Goal: Transaction & Acquisition: Obtain resource

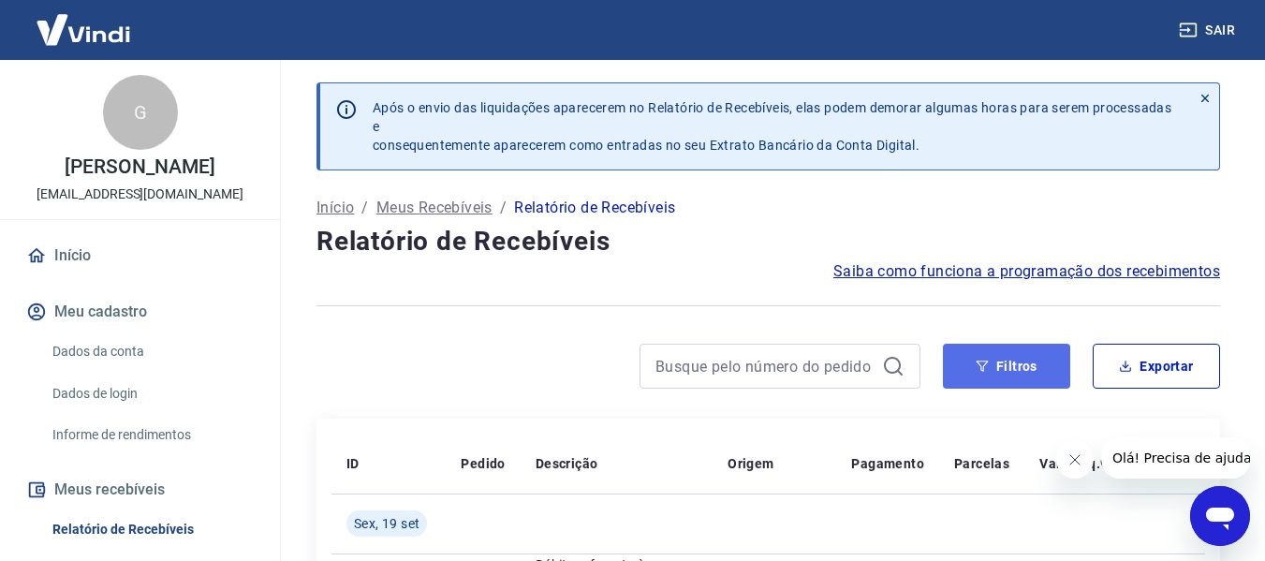
click at [1004, 372] on button "Filtros" at bounding box center [1006, 366] width 127 height 45
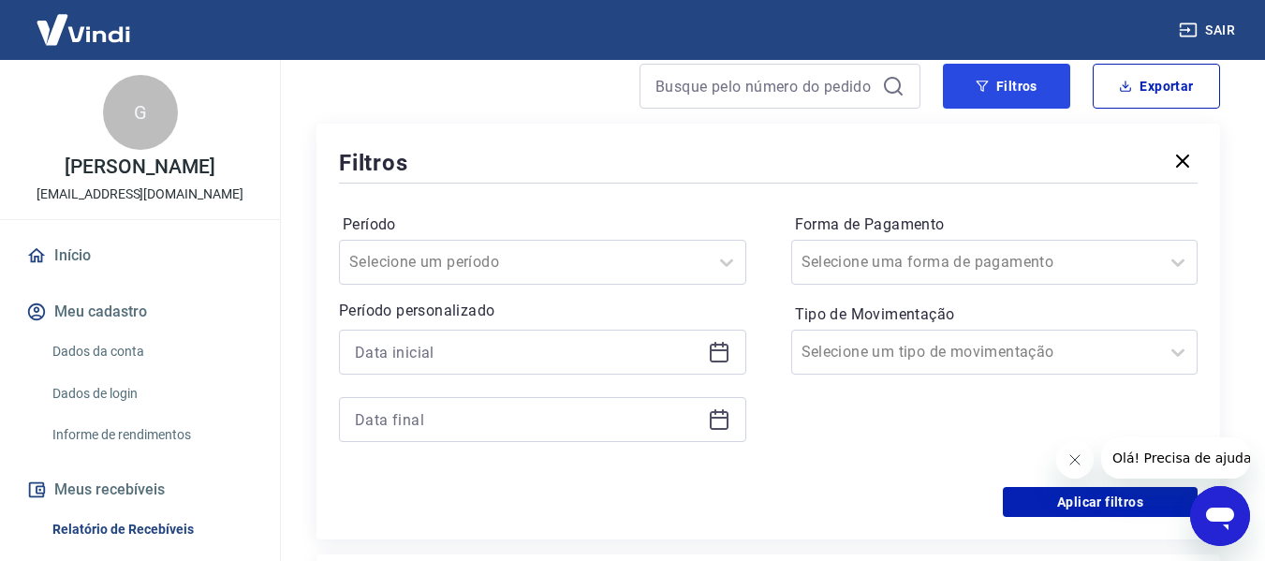
scroll to position [281, 0]
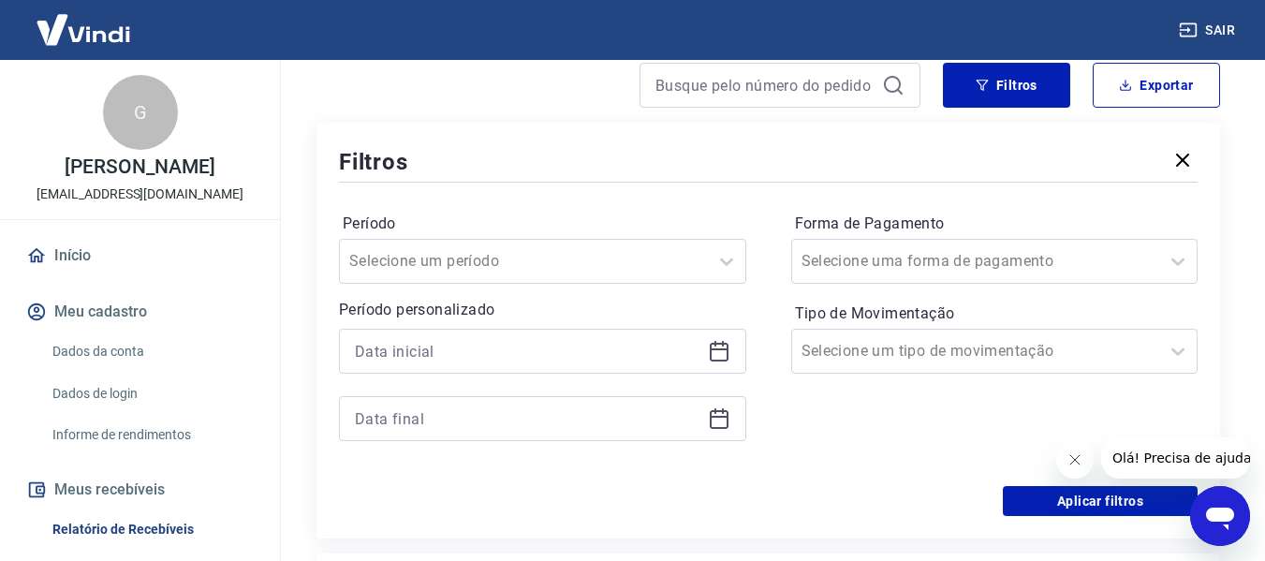
click at [453, 333] on div at bounding box center [542, 351] width 407 height 45
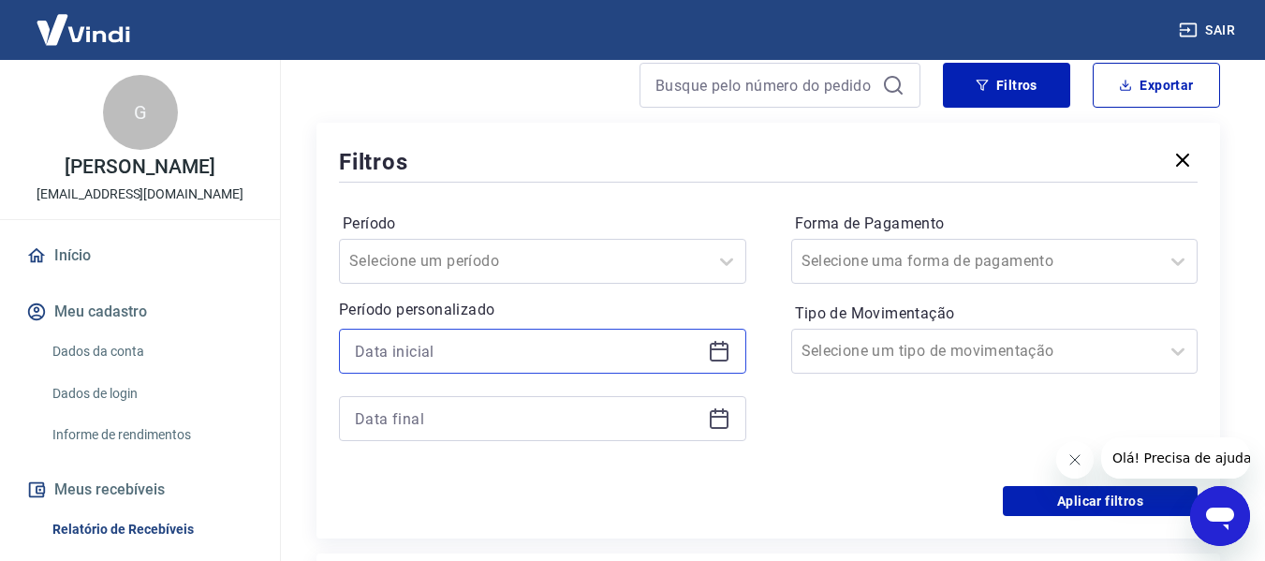
click at [448, 353] on input at bounding box center [528, 351] width 346 height 28
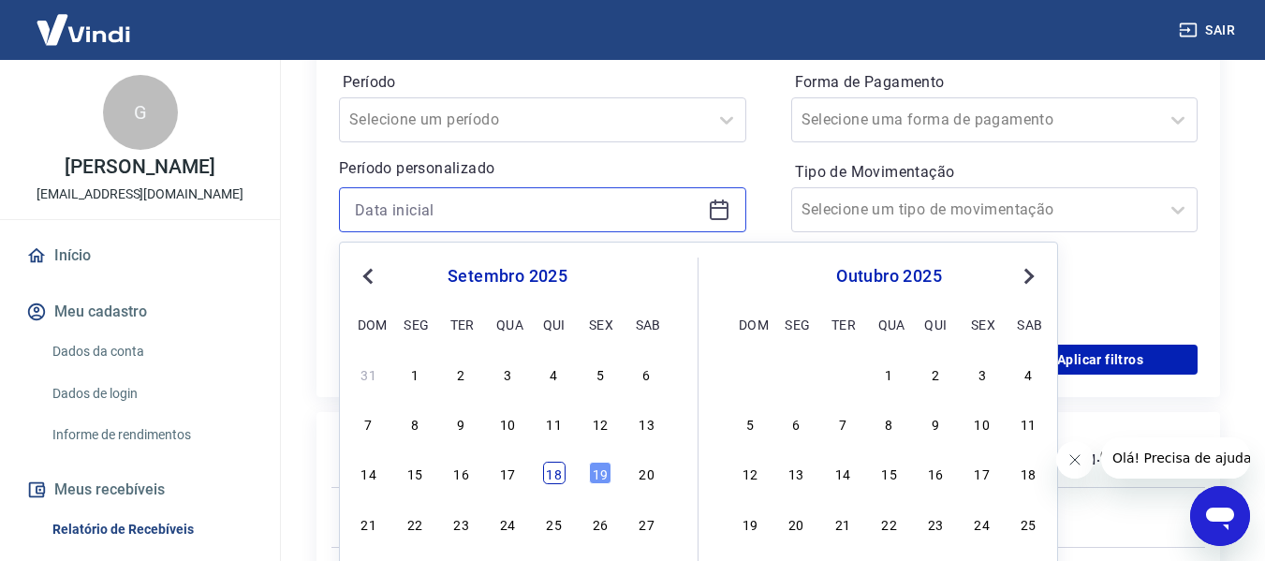
scroll to position [468, 0]
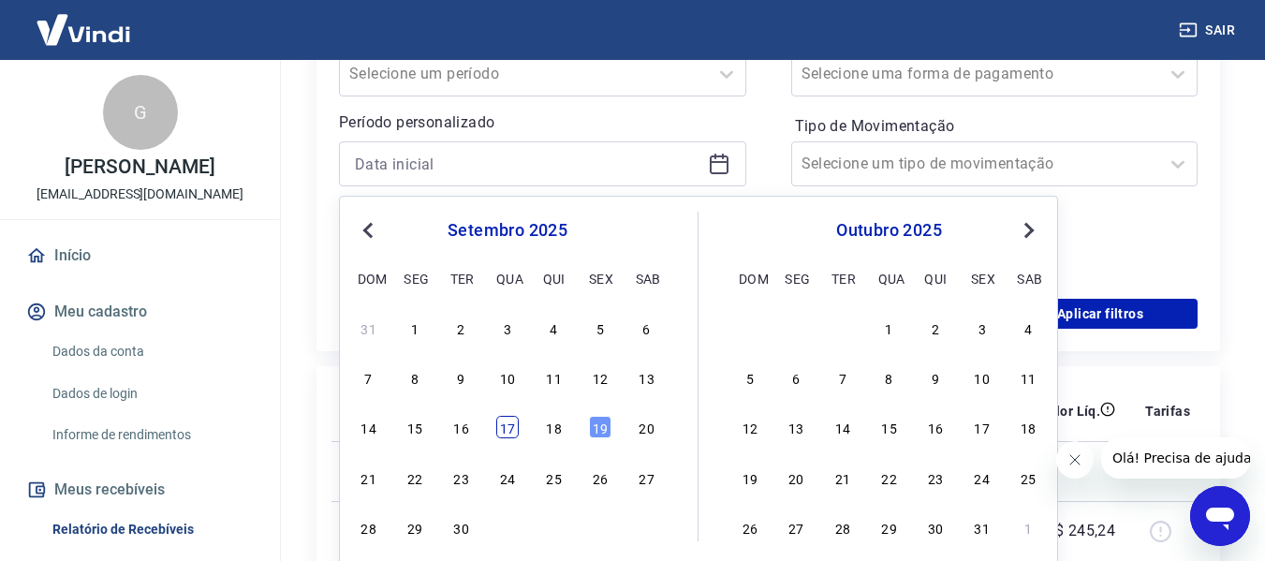
click at [512, 431] on div "17" at bounding box center [507, 427] width 22 height 22
type input "[DATE]"
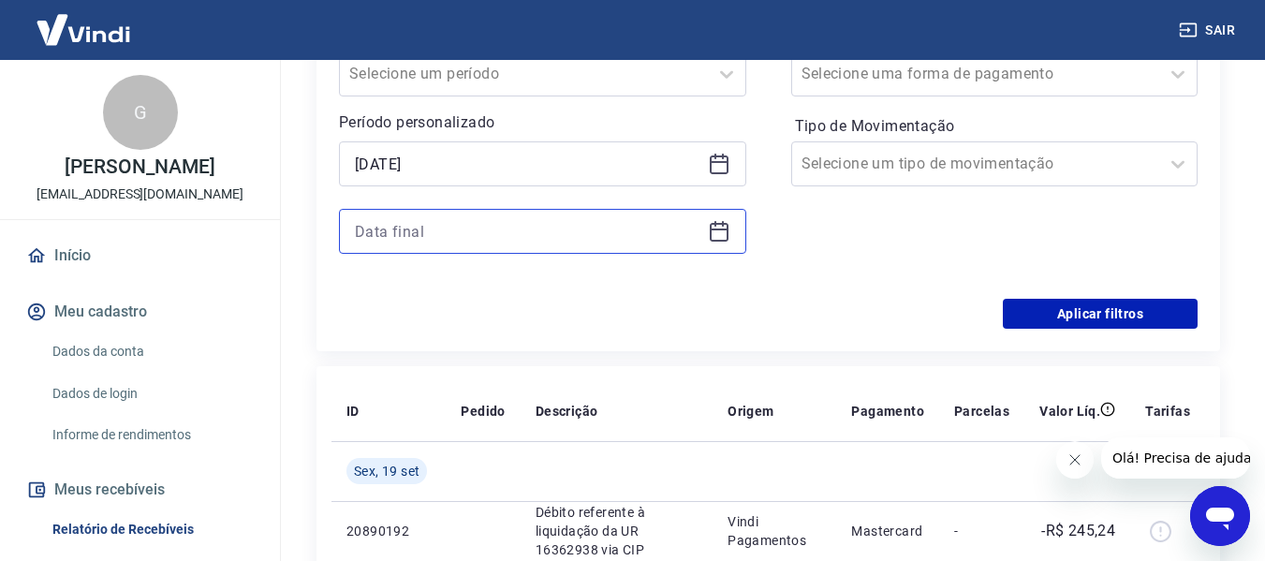
click at [532, 237] on input at bounding box center [528, 231] width 346 height 28
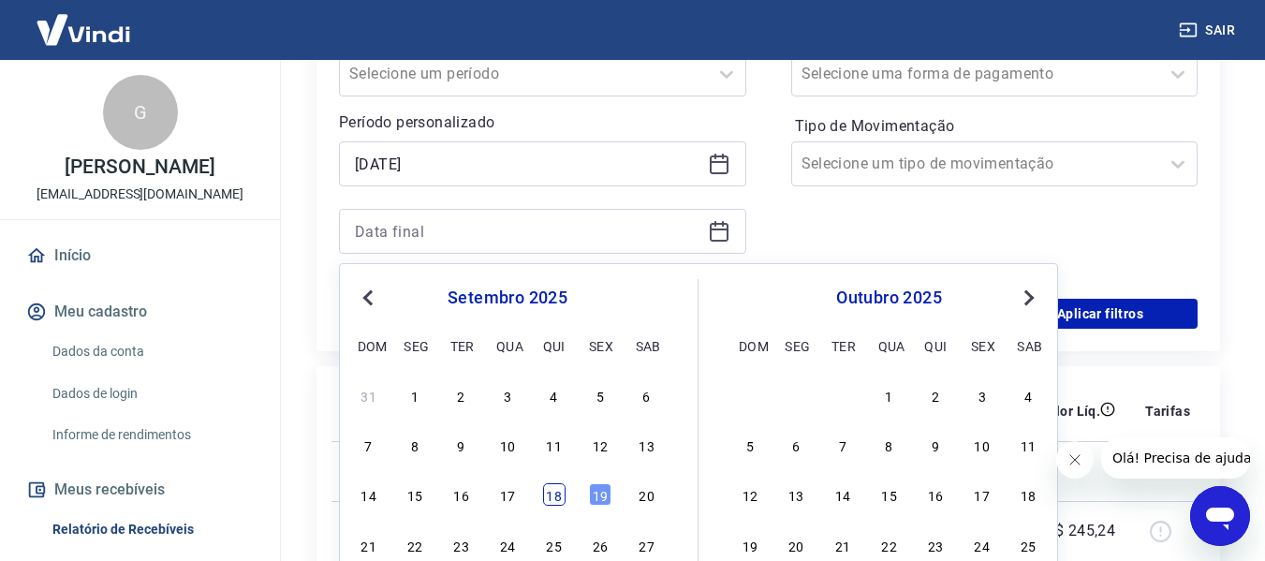
click at [557, 493] on div "18" at bounding box center [554, 494] width 22 height 22
type input "[DATE]"
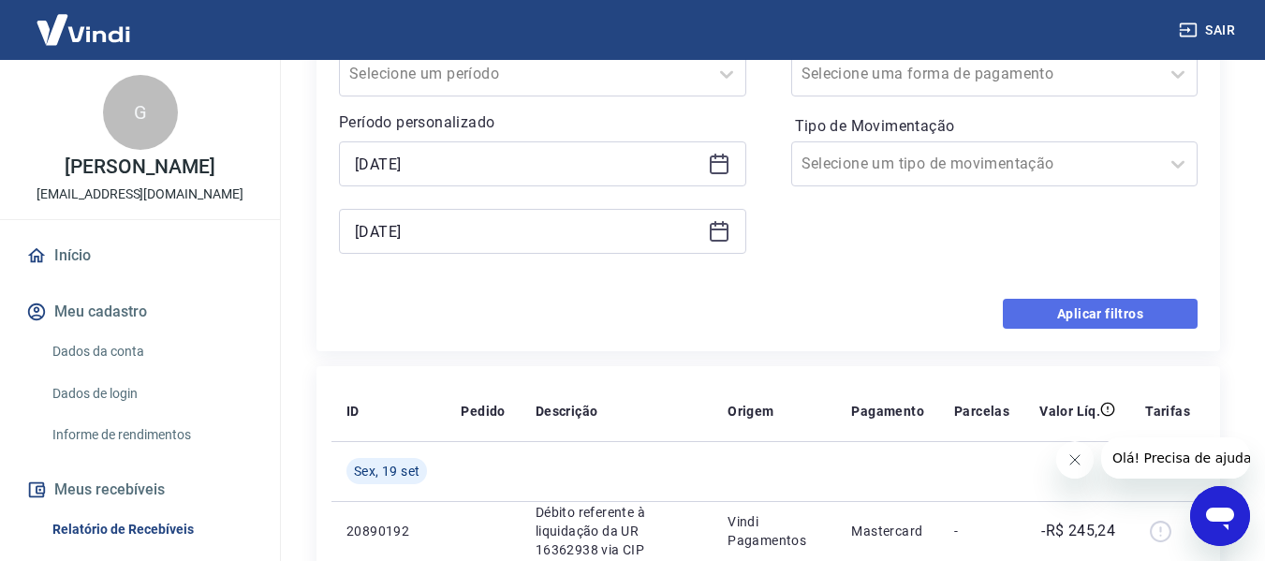
click at [1091, 300] on button "Aplicar filtros" at bounding box center [1100, 314] width 195 height 30
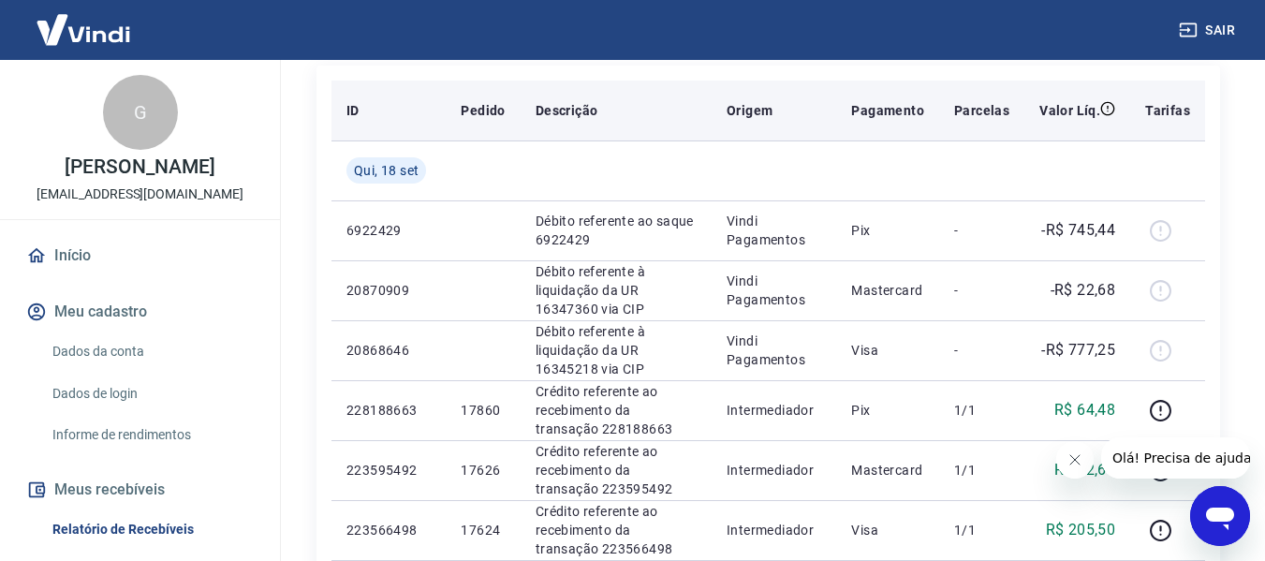
scroll to position [187, 0]
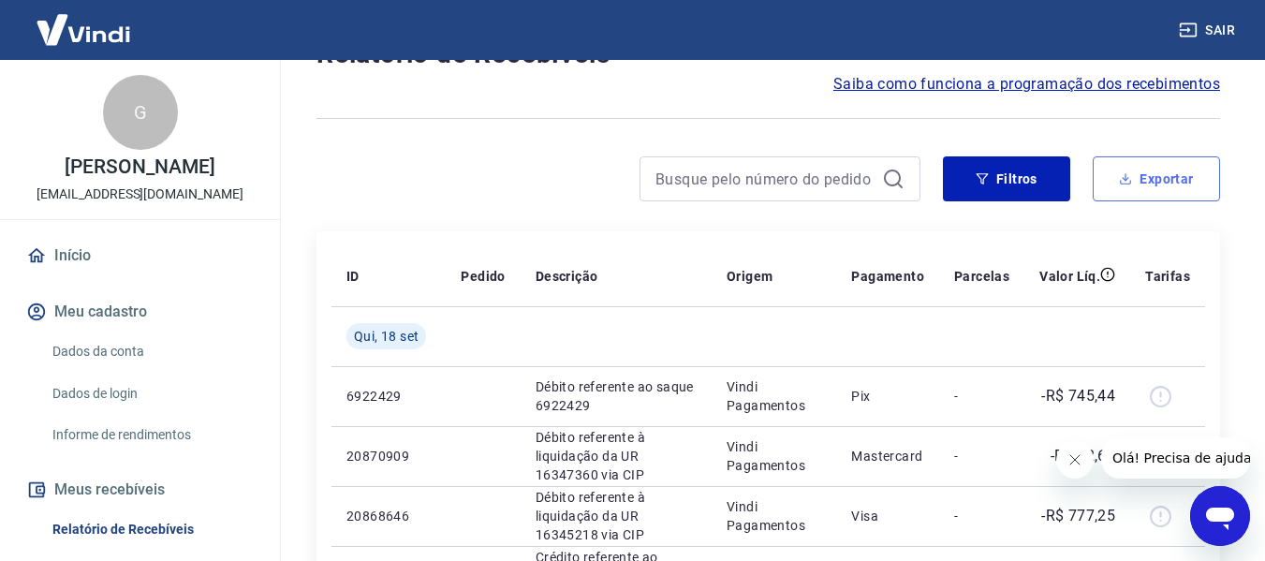
click at [1169, 172] on button "Exportar" at bounding box center [1156, 178] width 127 height 45
type input "[DATE]"
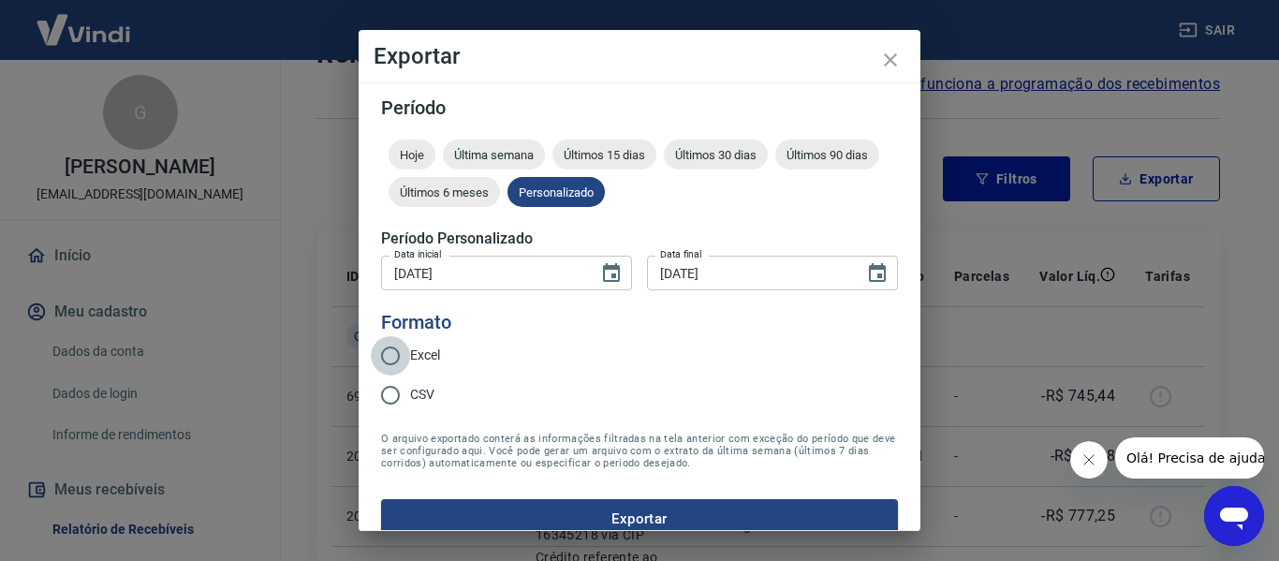
click at [374, 348] on input "Excel" at bounding box center [390, 355] width 39 height 39
radio input "true"
drag, startPoint x: 592, startPoint y: 525, endPoint x: 596, endPoint y: 516, distance: 10.1
click at [592, 520] on button "Exportar" at bounding box center [639, 518] width 517 height 39
